Goal: Navigation & Orientation: Find specific page/section

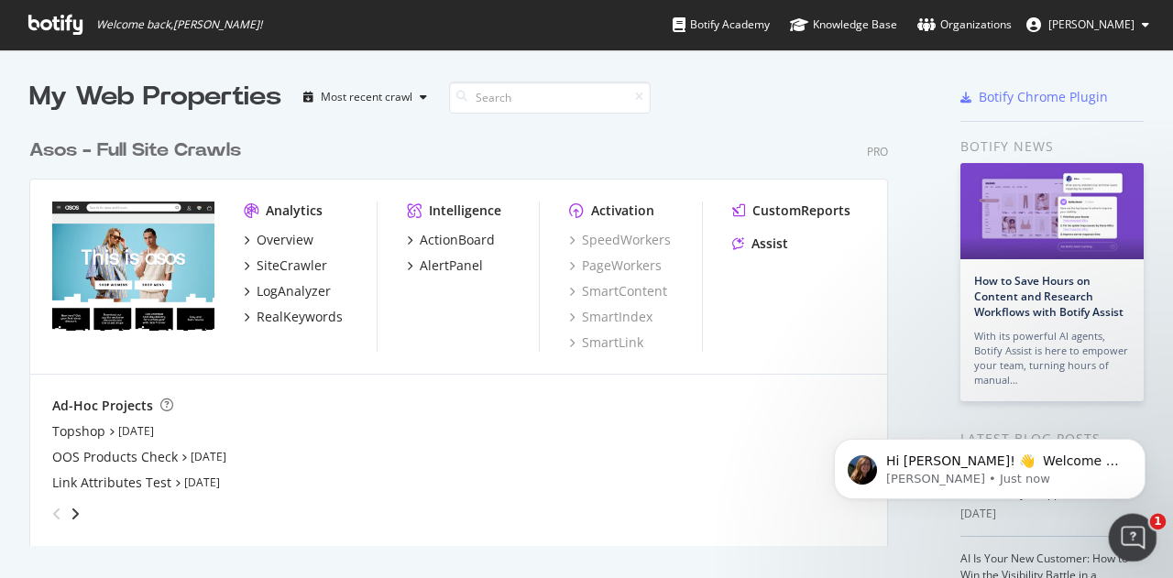
click at [1139, 544] on div "Open Intercom Messenger" at bounding box center [1130, 535] width 60 height 60
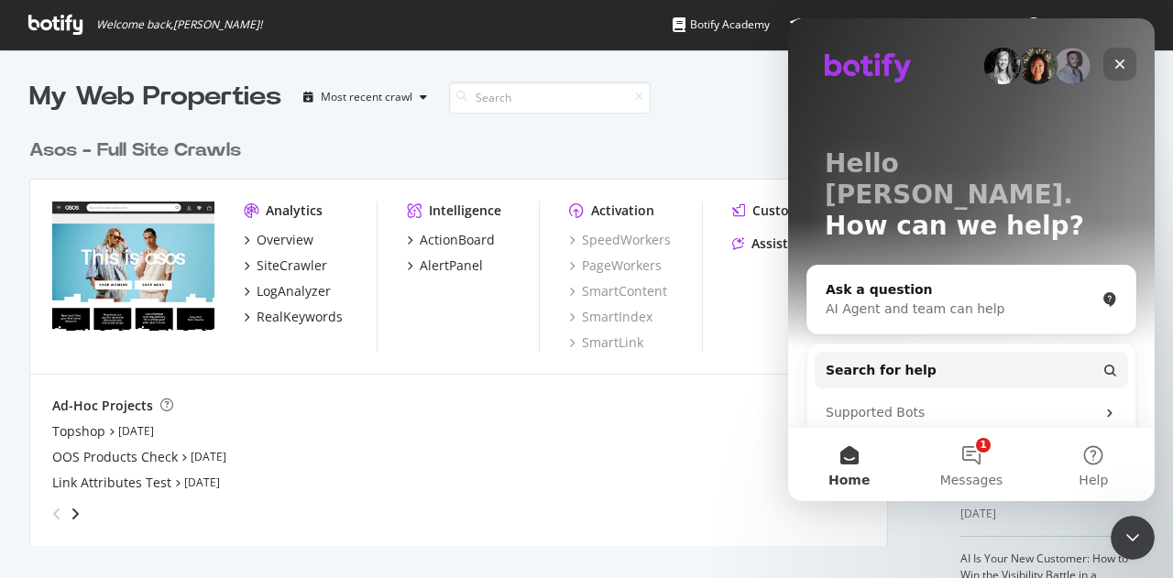
click at [1111, 59] on div "Close" at bounding box center [1119, 64] width 33 height 33
